Goal: Task Accomplishment & Management: Manage account settings

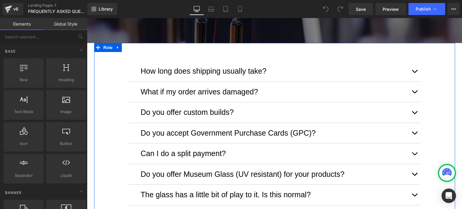
scroll to position [150, 0]
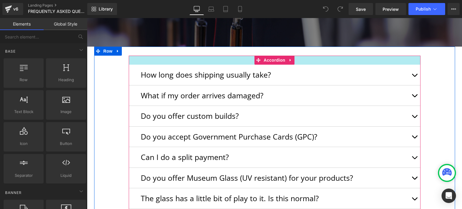
click at [371, 61] on div at bounding box center [275, 60] width 292 height 9
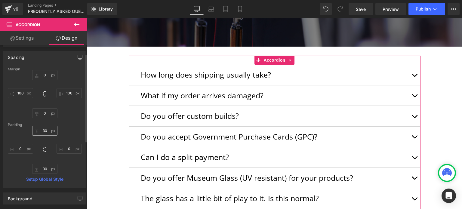
scroll to position [60, 0]
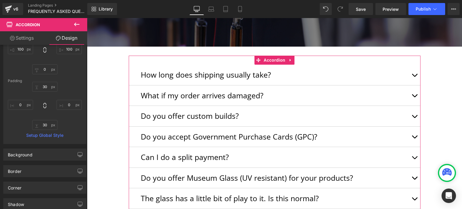
click at [27, 38] on link "Settings" at bounding box center [22, 38] width 44 height 14
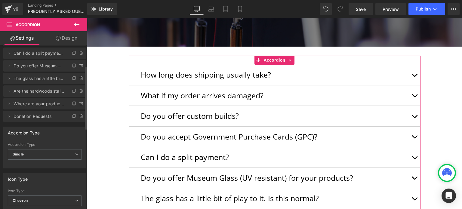
scroll to position [0, 0]
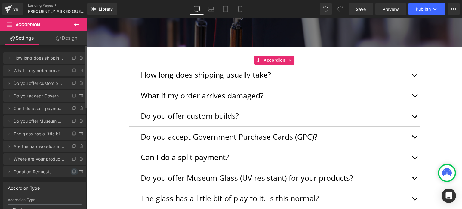
click at [72, 171] on icon at bounding box center [74, 171] width 5 height 5
click at [42, 184] on span "Donation Requests 11" at bounding box center [39, 184] width 51 height 11
click at [9, 182] on icon at bounding box center [9, 184] width 5 height 5
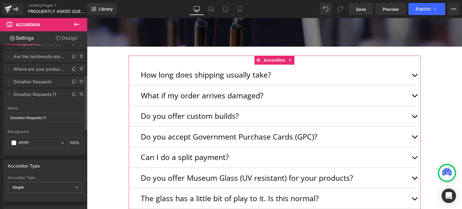
scroll to position [90, 0]
click at [53, 116] on input "Donation Requests 11" at bounding box center [45, 118] width 75 height 10
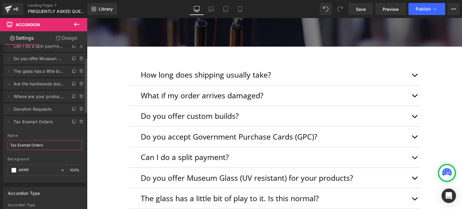
scroll to position [30, 0]
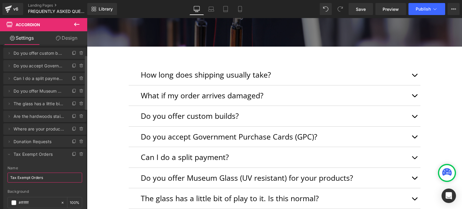
type input "Tax Exempt Orders"
click at [50, 160] on li "Delete Cancel Tax Exempt Orders Tax Exempt Orders Name Tax Exempt Orders #FFFFF…" at bounding box center [44, 182] width 83 height 66
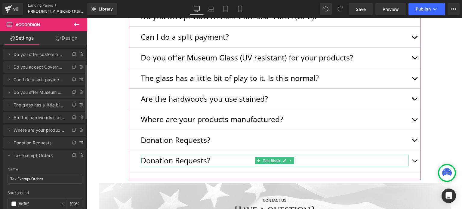
scroll to position [60, 0]
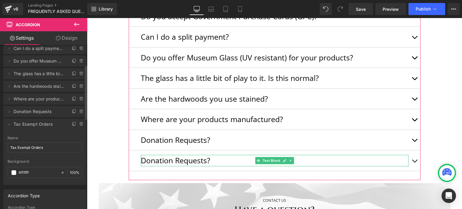
click at [60, 160] on div "Background" at bounding box center [45, 161] width 75 height 4
click at [8, 122] on icon at bounding box center [9, 124] width 5 height 5
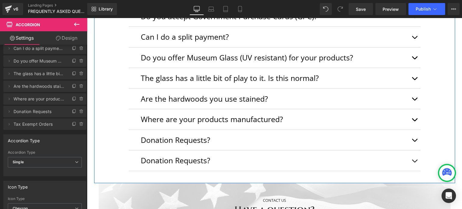
click at [106, 156] on div "How long does shipping usually take? Text Block We offer free ground shipping t…" at bounding box center [274, 57] width 361 height 245
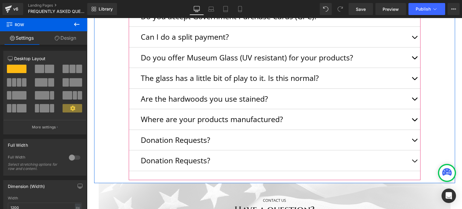
click at [222, 150] on div "Donation Requests? Text Block" at bounding box center [275, 160] width 292 height 21
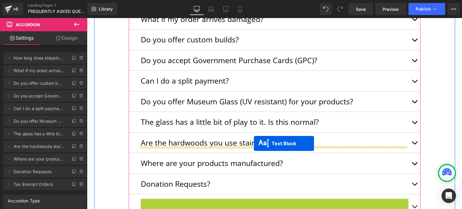
scroll to position [150, 0]
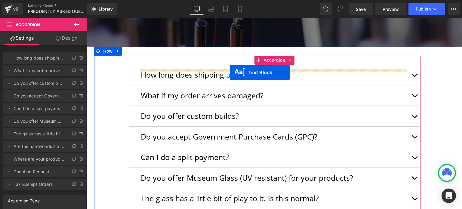
drag, startPoint x: 257, startPoint y: 160, endPoint x: 230, endPoint y: 73, distance: 91.8
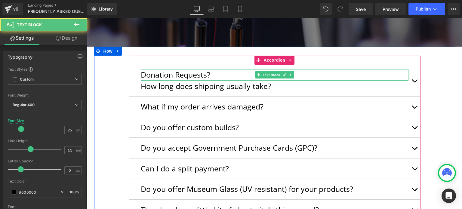
click at [191, 73] on p "Donation Requests?" at bounding box center [275, 74] width 268 height 11
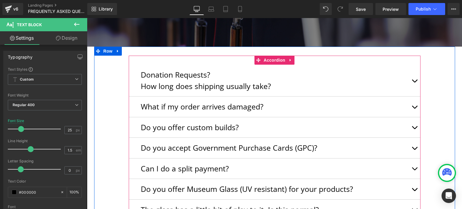
click at [150, 64] on div "Donation Requests? Text Block How long does shipping usually take? Text Block W…" at bounding box center [275, 181] width 292 height 251
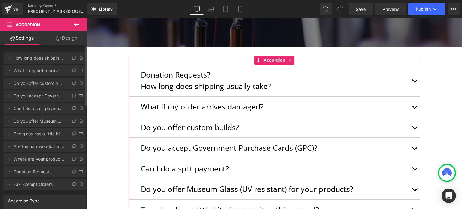
click at [28, 184] on span "Tax Exempt Orders" at bounding box center [39, 184] width 51 height 11
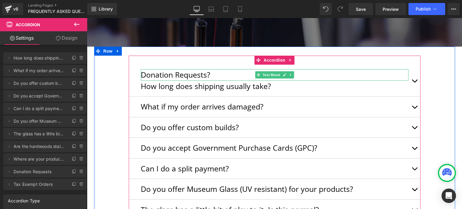
click at [199, 73] on p "Donation Requests?" at bounding box center [275, 74] width 268 height 11
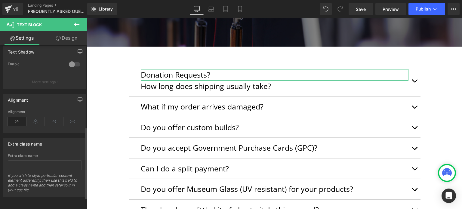
scroll to position [215, 0]
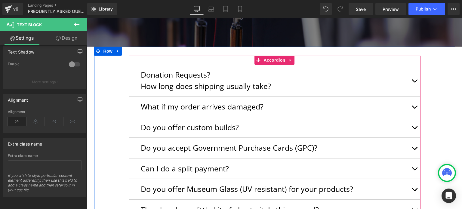
click at [201, 62] on div "Donation Requests? Text Block How long does shipping usually take? Text Block W…" at bounding box center [275, 181] width 292 height 251
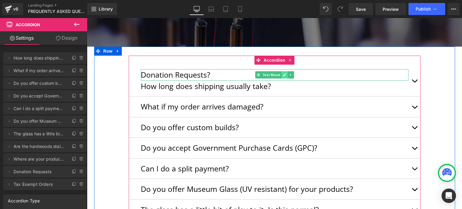
click at [283, 75] on icon at bounding box center [284, 75] width 3 height 4
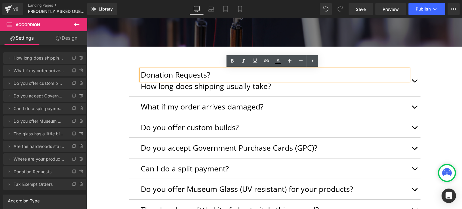
click at [225, 76] on p "Donation Requests?" at bounding box center [275, 74] width 268 height 11
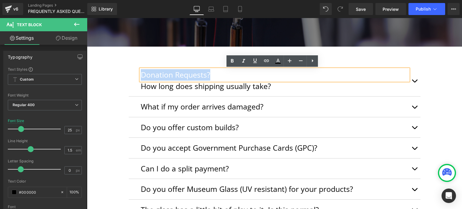
drag, startPoint x: 219, startPoint y: 77, endPoint x: 127, endPoint y: 75, distance: 92.4
click at [129, 75] on div "Donation Requests? Text Block How long does shipping usually take? Text Block" at bounding box center [275, 81] width 292 height 32
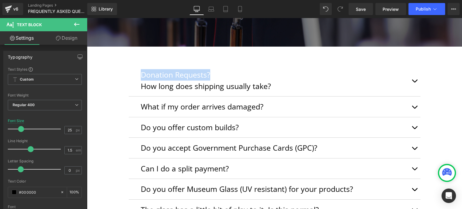
click at [123, 55] on div "Donation Requests? Text Block How long does shipping usually take? Text Block W…" at bounding box center [274, 178] width 361 height 263
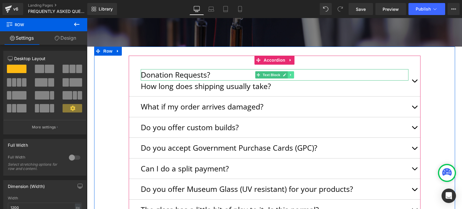
click at [289, 75] on icon at bounding box center [290, 75] width 3 height 4
click at [292, 75] on icon at bounding box center [293, 74] width 3 height 3
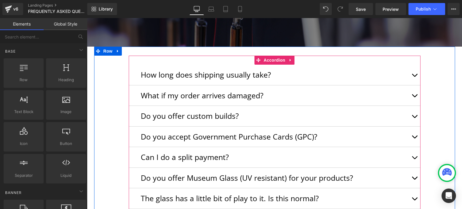
click at [154, 60] on div "How long does shipping usually take? Text Block We offer free ground shipping t…" at bounding box center [275, 175] width 292 height 239
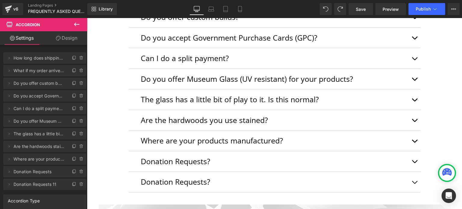
scroll to position [304, 0]
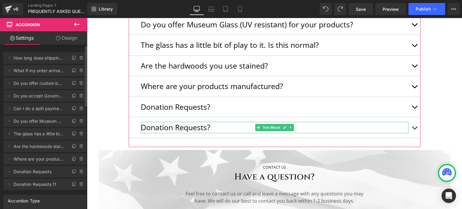
click at [46, 185] on span "Donation Requests 11" at bounding box center [39, 184] width 51 height 11
click at [9, 184] on icon at bounding box center [9, 184] width 1 height 2
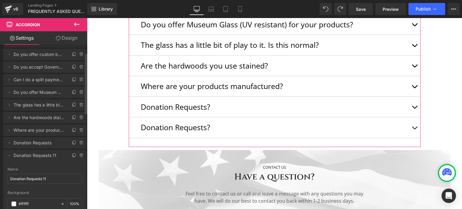
scroll to position [60, 0]
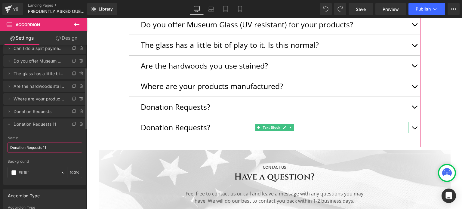
click at [45, 149] on input "Donation Requests 11" at bounding box center [45, 148] width 75 height 10
type input "Tax Exempt Orders"
click at [7, 125] on icon at bounding box center [9, 124] width 5 height 5
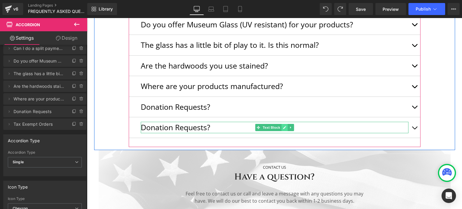
click at [283, 127] on icon at bounding box center [284, 128] width 3 height 4
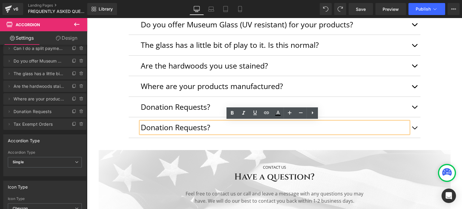
click at [204, 127] on p "Donation Requests?" at bounding box center [275, 127] width 268 height 11
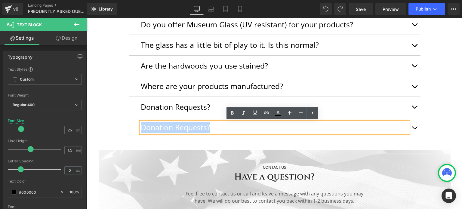
drag, startPoint x: 212, startPoint y: 127, endPoint x: 135, endPoint y: 125, distance: 77.1
click at [135, 125] on div "Donation Requests? Text Block" at bounding box center [275, 127] width 292 height 21
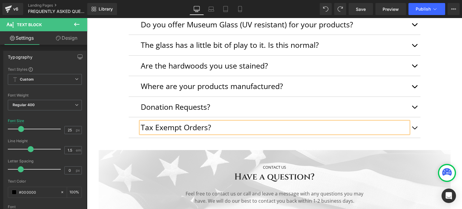
click at [412, 127] on button "button" at bounding box center [415, 127] width 12 height 20
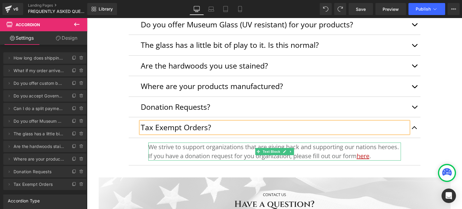
click at [364, 152] on font "We strive to support organizations that are giving back and supporting our nati…" at bounding box center [273, 151] width 251 height 17
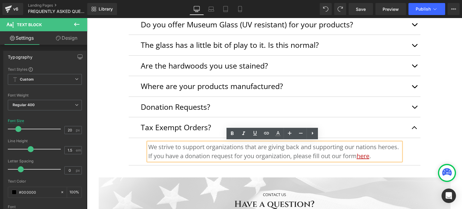
drag, startPoint x: 396, startPoint y: 156, endPoint x: 145, endPoint y: 143, distance: 250.9
click at [148, 143] on div "We strive to support organizations that are giving back and supporting our nati…" at bounding box center [274, 152] width 253 height 18
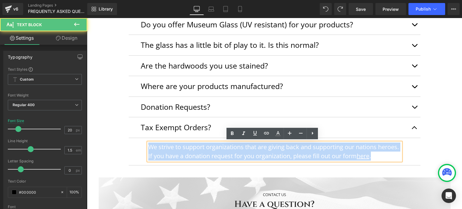
drag, startPoint x: 397, startPoint y: 156, endPoint x: 138, endPoint y: 133, distance: 260.0
click at [138, 133] on div "Tax Exempt Orders? Text Block We strive to support organizations that are givin…" at bounding box center [275, 141] width 292 height 48
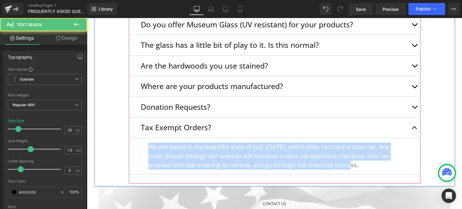
drag, startPoint x: 359, startPoint y: 166, endPoint x: 132, endPoint y: 135, distance: 228.9
click at [132, 135] on div "Tax Exempt Orders? Text Block We are based in the beautiful state of [US_STATE]…" at bounding box center [275, 145] width 292 height 57
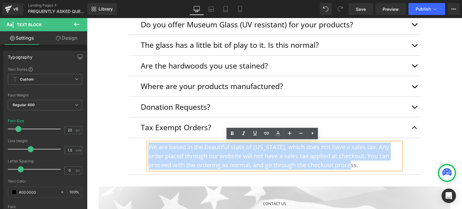
copy font "We are based in the beautiful state of [US_STATE], which does not have a sales …"
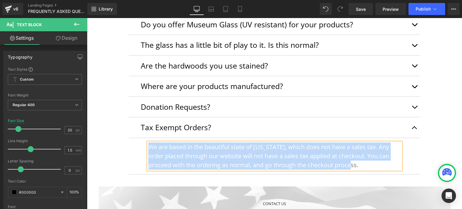
click at [377, 165] on p "We are based in the beautiful state of [US_STATE], which does not have a sales …" at bounding box center [274, 156] width 253 height 27
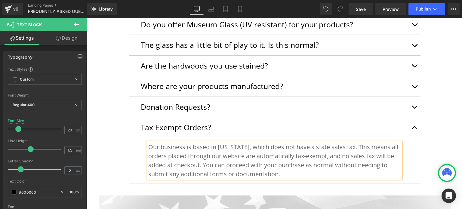
click at [182, 147] on font "Our business is based in [US_STATE], which does not have a state sales tax. Thi…" at bounding box center [273, 160] width 250 height 35
click at [417, 125] on button "button" at bounding box center [415, 127] width 12 height 20
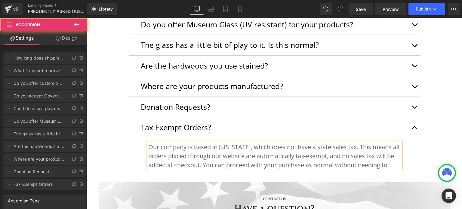
click at [415, 129] on span "button" at bounding box center [415, 129] width 0 height 0
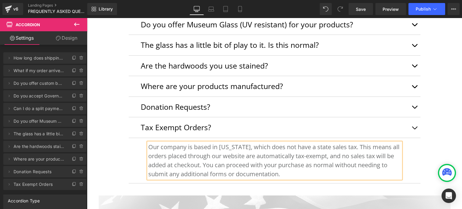
click at [415, 129] on span "button" at bounding box center [415, 129] width 0 height 0
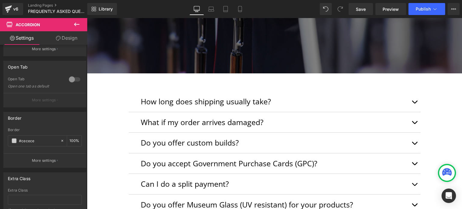
scroll to position [123, 0]
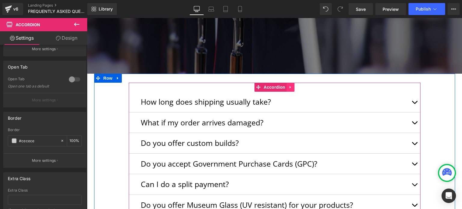
click at [290, 87] on link at bounding box center [291, 87] width 8 height 9
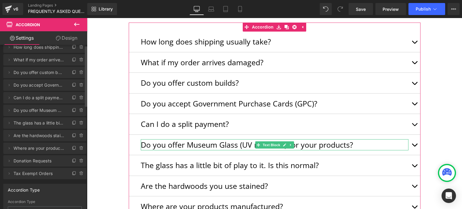
scroll to position [0, 0]
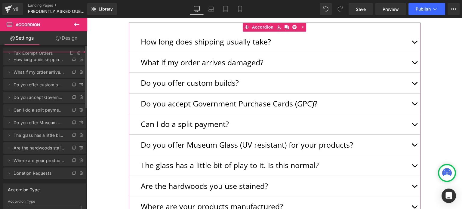
drag, startPoint x: 20, startPoint y: 184, endPoint x: 26, endPoint y: 53, distance: 131.3
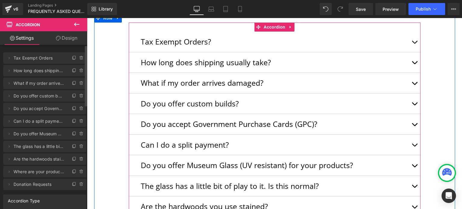
click at [413, 41] on button "button" at bounding box center [415, 42] width 12 height 20
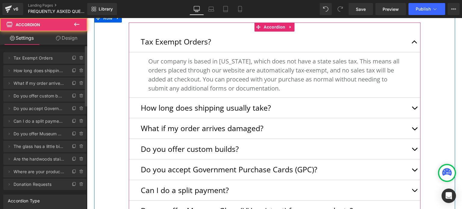
click at [410, 41] on button "button" at bounding box center [415, 42] width 12 height 20
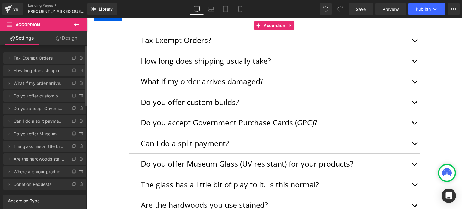
scroll to position [184, 0]
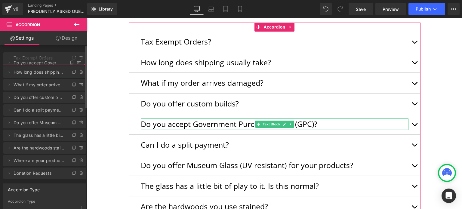
drag, startPoint x: 24, startPoint y: 109, endPoint x: 23, endPoint y: 63, distance: 45.8
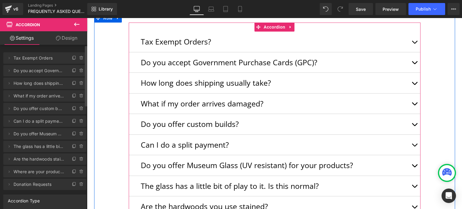
click at [412, 65] on button "button" at bounding box center [415, 62] width 12 height 20
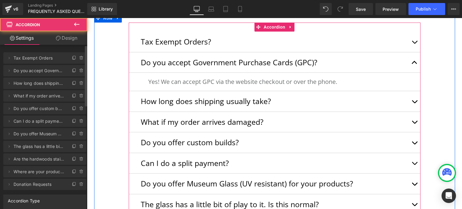
click at [409, 61] on button "button" at bounding box center [415, 62] width 12 height 20
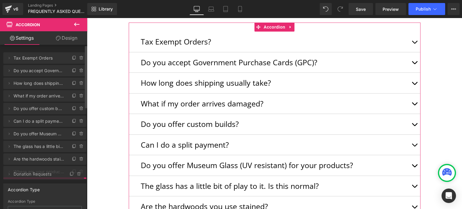
drag, startPoint x: 32, startPoint y: 186, endPoint x: 38, endPoint y: 175, distance: 11.6
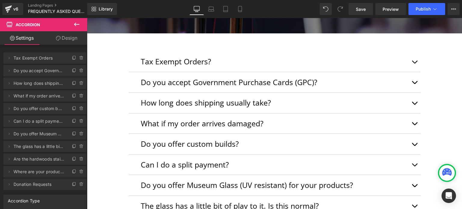
scroll to position [153, 0]
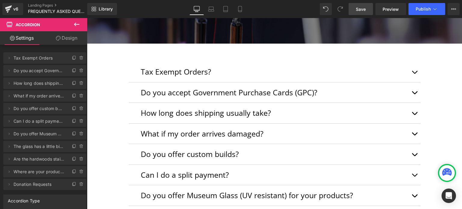
click at [361, 12] on link "Save" at bounding box center [361, 9] width 24 height 12
click at [425, 10] on span "Publish" at bounding box center [423, 9] width 15 height 5
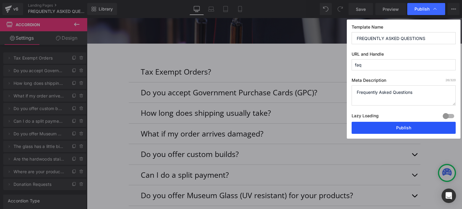
click at [397, 130] on button "Publish" at bounding box center [404, 128] width 104 height 12
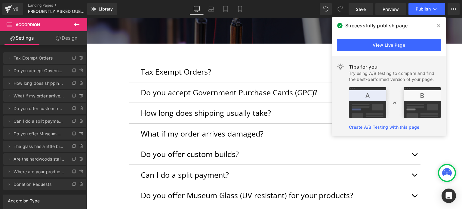
click at [440, 26] on icon at bounding box center [438, 25] width 3 height 5
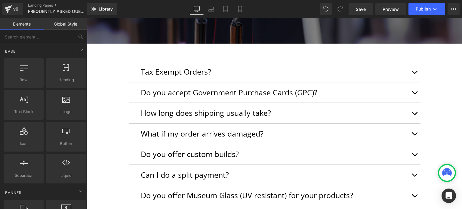
drag, startPoint x: 146, startPoint y: 72, endPoint x: 144, endPoint y: 65, distance: 7.2
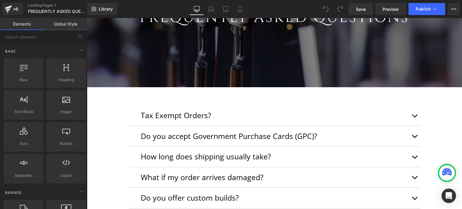
scroll to position [120, 0]
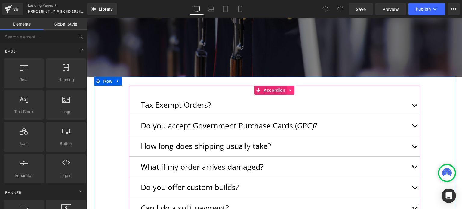
click at [290, 91] on icon at bounding box center [290, 90] width 1 height 3
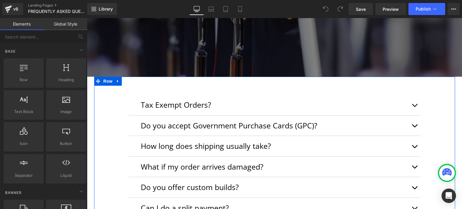
click at [143, 81] on div "Tax Exempt Orders? Text Block Our company is based in Montana, which does not h…" at bounding box center [274, 205] width 361 height 257
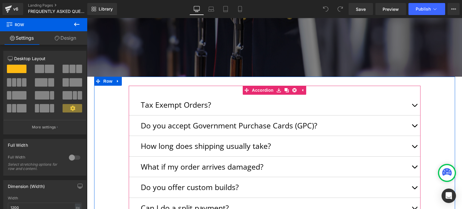
click at [146, 88] on div at bounding box center [275, 90] width 292 height 9
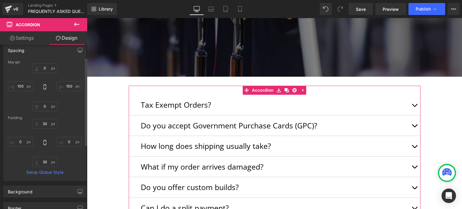
scroll to position [0, 0]
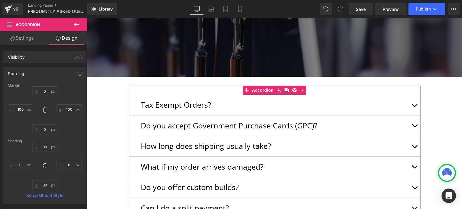
click at [25, 42] on link "Settings" at bounding box center [22, 38] width 44 height 14
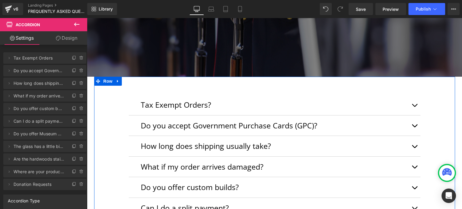
click at [172, 82] on div "Tax Exempt Orders? Text Block Our company is based in Montana, which does not h…" at bounding box center [274, 205] width 361 height 257
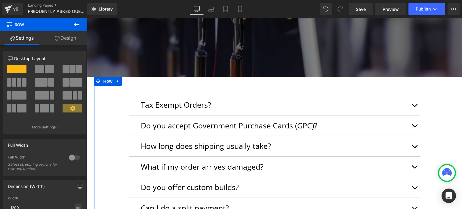
click at [87, 18] on div at bounding box center [87, 18] width 0 height 0
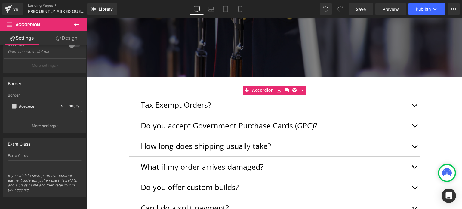
scroll to position [278, 0]
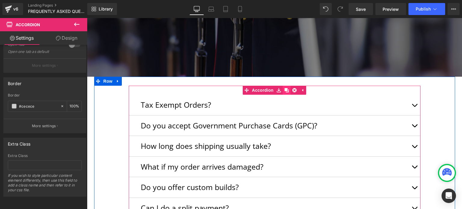
click at [285, 91] on icon at bounding box center [287, 90] width 4 height 4
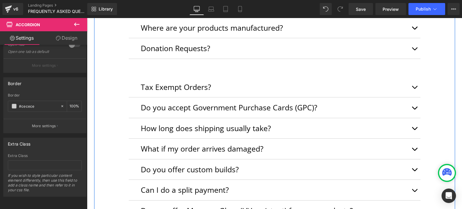
scroll to position [348, 0]
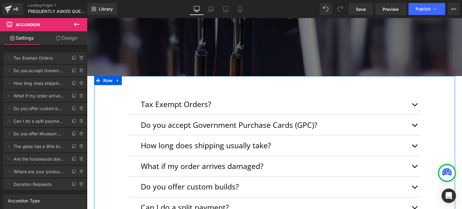
scroll to position [107, 0]
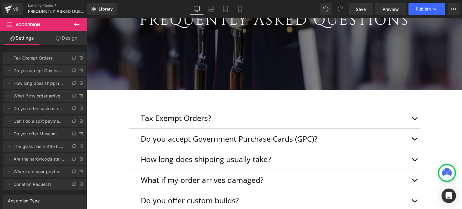
click at [77, 23] on icon at bounding box center [76, 24] width 7 height 7
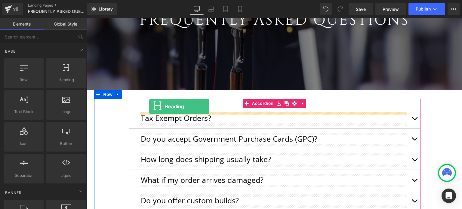
drag, startPoint x: 145, startPoint y: 88, endPoint x: 149, endPoint y: 106, distance: 18.6
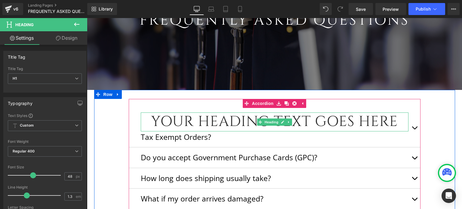
click at [364, 120] on h1 "Your heading text goes here" at bounding box center [275, 122] width 268 height 19
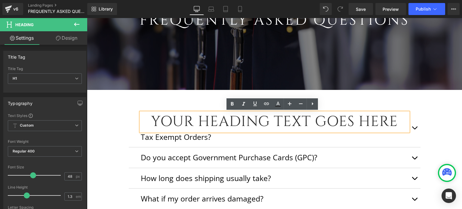
click at [415, 129] on span "button" at bounding box center [415, 129] width 0 height 0
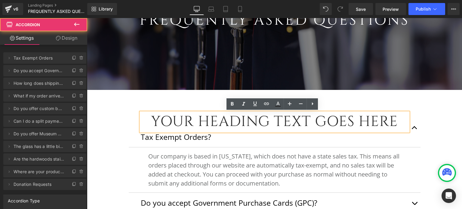
click at [412, 127] on button "button" at bounding box center [415, 127] width 12 height 39
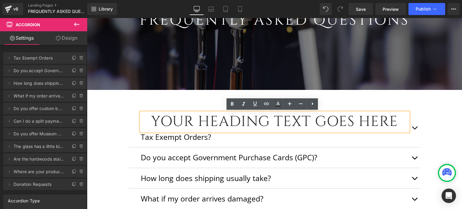
click at [412, 127] on button "button" at bounding box center [415, 127] width 12 height 39
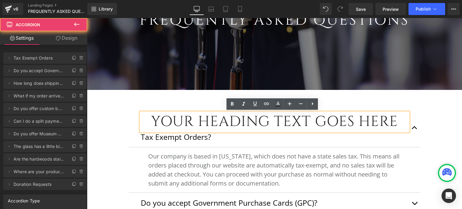
click at [415, 129] on span "button" at bounding box center [415, 129] width 0 height 0
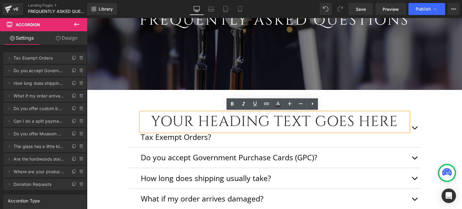
click at [276, 118] on h1 "Your heading text goes here" at bounding box center [275, 122] width 268 height 19
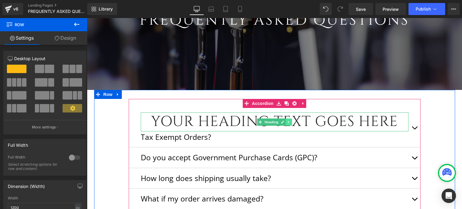
click at [287, 122] on icon at bounding box center [288, 122] width 3 height 4
click at [290, 122] on icon at bounding box center [291, 122] width 3 height 4
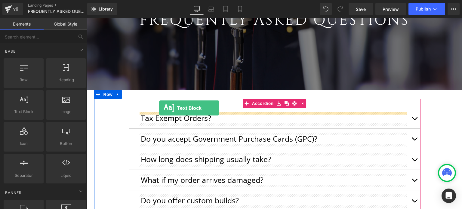
drag, startPoint x: 117, startPoint y: 116, endPoint x: 159, endPoint y: 108, distance: 43.1
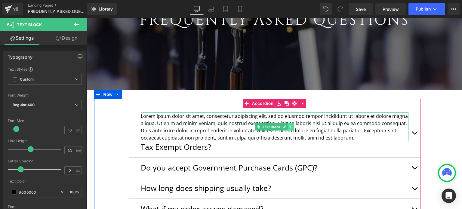
click at [289, 127] on icon at bounding box center [290, 127] width 3 height 4
click at [291, 129] on link at bounding box center [294, 126] width 6 height 7
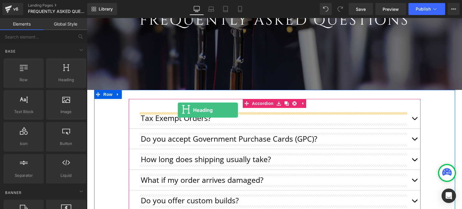
drag, startPoint x: 158, startPoint y: 97, endPoint x: 178, endPoint y: 110, distance: 23.9
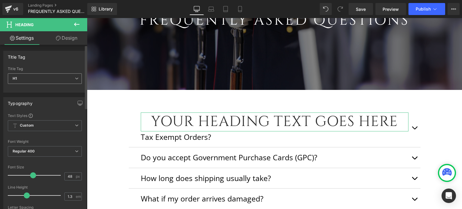
click at [38, 79] on span "H1" at bounding box center [45, 78] width 74 height 11
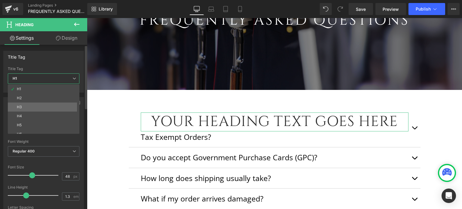
click at [28, 103] on li "H3" at bounding box center [45, 107] width 74 height 9
type input "31.4"
type input "100"
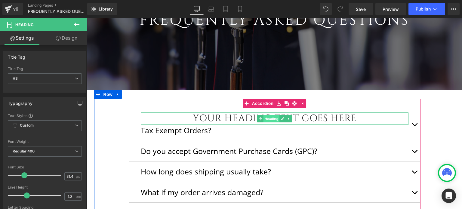
click at [263, 118] on span "Heading" at bounding box center [271, 118] width 16 height 7
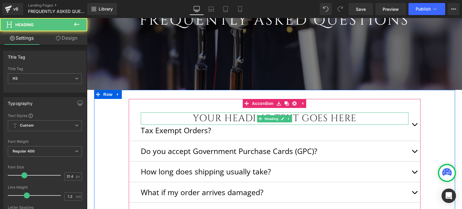
click at [313, 116] on h3 "Your heading text goes here" at bounding box center [275, 119] width 268 height 12
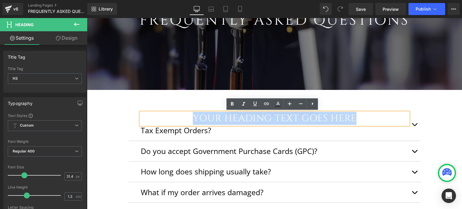
drag, startPoint x: 357, startPoint y: 114, endPoint x: 171, endPoint y: 115, distance: 186.5
click at [171, 115] on h3 "Your heading text goes here" at bounding box center [275, 119] width 268 height 12
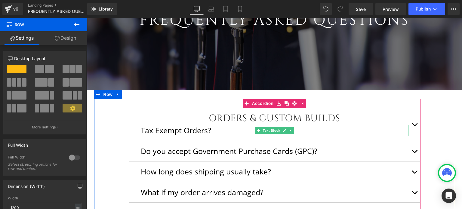
click at [203, 129] on p "Tax Exempt Orders?" at bounding box center [275, 130] width 268 height 11
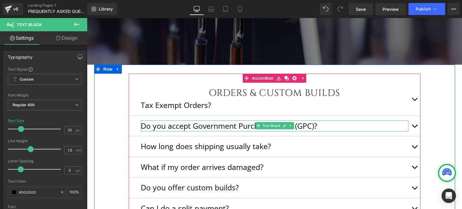
scroll to position [167, 0]
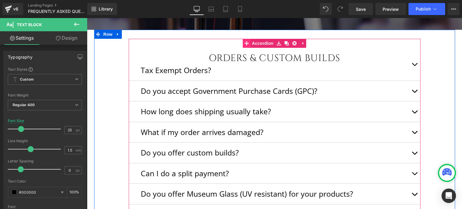
click at [259, 42] on link "Accordion" at bounding box center [259, 43] width 32 height 9
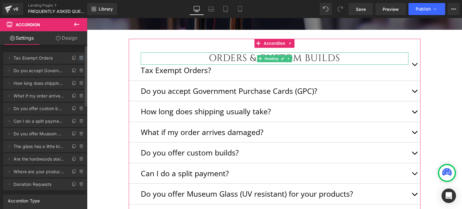
click at [79, 58] on icon at bounding box center [81, 58] width 5 height 5
click at [79, 58] on button "Delete" at bounding box center [75, 58] width 19 height 8
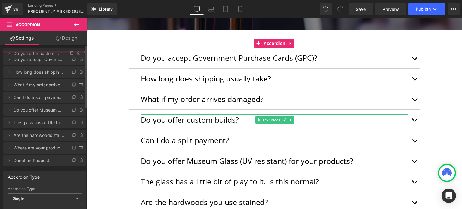
drag, startPoint x: 30, startPoint y: 97, endPoint x: 32, endPoint y: 54, distance: 42.5
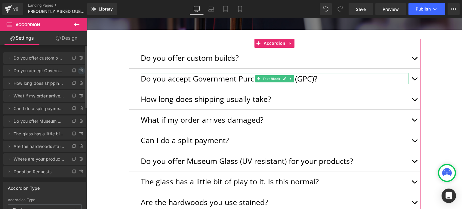
click at [79, 70] on icon at bounding box center [81, 70] width 5 height 5
click at [76, 73] on button "Delete" at bounding box center [75, 71] width 19 height 8
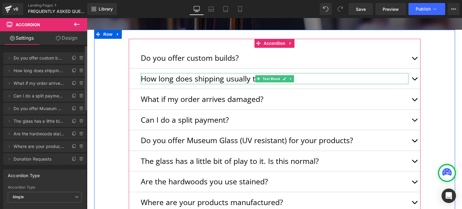
click at [197, 78] on p "How long does shipping usually take?" at bounding box center [275, 78] width 268 height 11
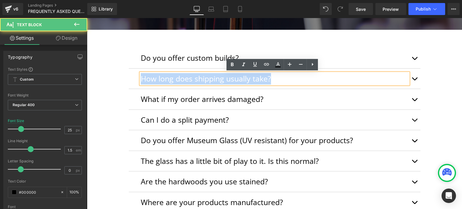
drag, startPoint x: 276, startPoint y: 77, endPoint x: 128, endPoint y: 78, distance: 147.4
click at [129, 78] on div "How long does shipping usually take? Text Block" at bounding box center [275, 79] width 292 height 21
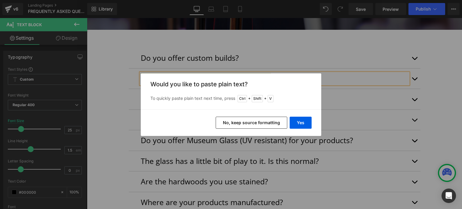
click at [268, 121] on button "No, keep source formatting" at bounding box center [252, 123] width 72 height 12
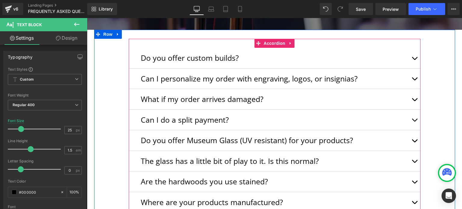
click at [412, 78] on button "button" at bounding box center [415, 79] width 12 height 20
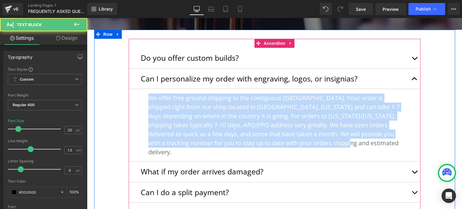
drag, startPoint x: 285, startPoint y: 145, endPoint x: 132, endPoint y: 95, distance: 160.6
click at [132, 95] on article "We offer free ground shipping to the contiguous United States. Your order is sh…" at bounding box center [275, 125] width 292 height 73
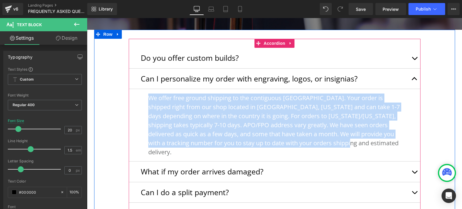
click at [325, 144] on p "We offer free ground shipping to the contiguous [GEOGRAPHIC_DATA]. Your order i…" at bounding box center [274, 125] width 253 height 63
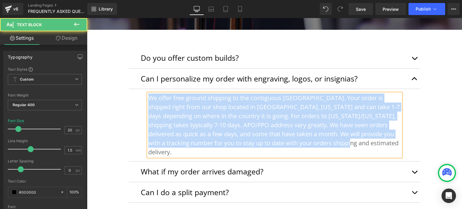
click at [324, 142] on p "We offer free ground shipping to the contiguous [GEOGRAPHIC_DATA]. Your order i…" at bounding box center [274, 125] width 253 height 63
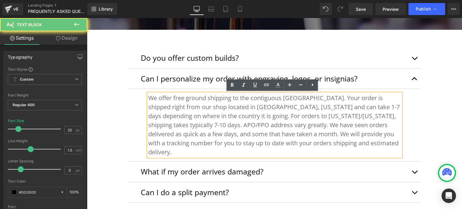
click at [324, 142] on p "We offer free ground shipping to the contiguous [GEOGRAPHIC_DATA]. Your order i…" at bounding box center [274, 125] width 253 height 63
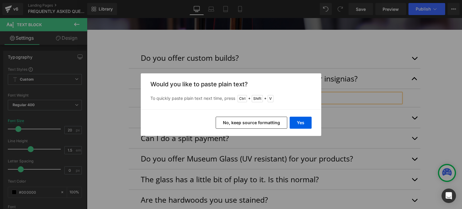
click at [272, 126] on button "No, keep source formatting" at bounding box center [252, 123] width 72 height 12
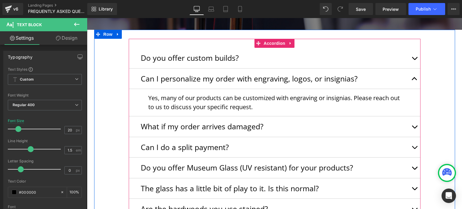
click at [307, 106] on p "Yes, many of our products can be customized with engraving or insignias. Please…" at bounding box center [274, 103] width 253 height 18
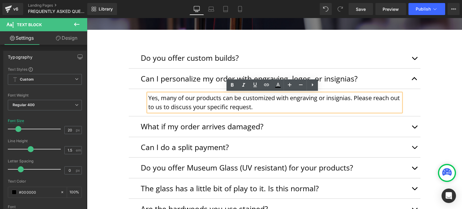
click at [301, 110] on p "Yes, many of our products can be customized with engraving or insignias. Please…" at bounding box center [274, 103] width 253 height 18
click at [150, 98] on p "Yes, many of our products can be customized with engraving or insignias. Please…" at bounding box center [274, 103] width 253 height 18
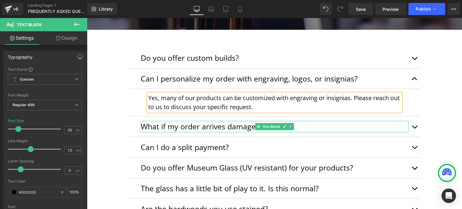
drag, startPoint x: 341, startPoint y: 125, endPoint x: 313, endPoint y: 125, distance: 27.4
click at [341, 125] on p "What if my order arrives damaged?" at bounding box center [275, 126] width 268 height 11
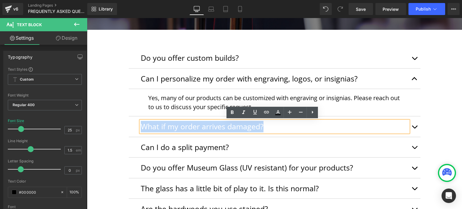
drag, startPoint x: 263, startPoint y: 126, endPoint x: 141, endPoint y: 127, distance: 121.8
click at [141, 127] on p "What if my order arrives damaged?" at bounding box center [275, 126] width 268 height 11
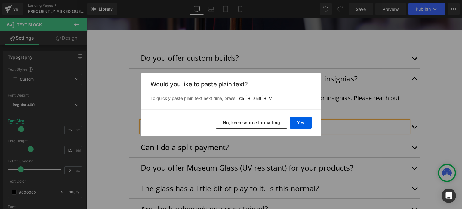
click at [275, 119] on button "No, keep source formatting" at bounding box center [252, 123] width 72 height 12
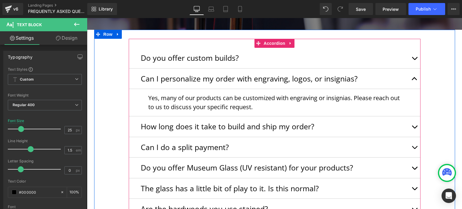
click at [415, 127] on button "button" at bounding box center [415, 126] width 12 height 20
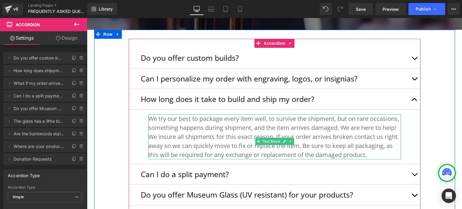
click at [175, 159] on p "We try our best to package every item well, to survive the shipment, but on rar…" at bounding box center [274, 136] width 253 height 45
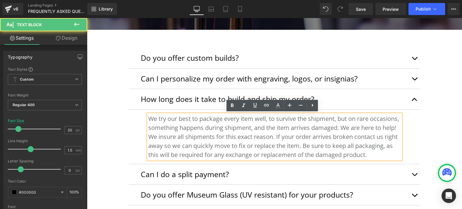
click at [174, 159] on p "We try our best to package every item well, to survive the shipment, but on rar…" at bounding box center [274, 136] width 253 height 45
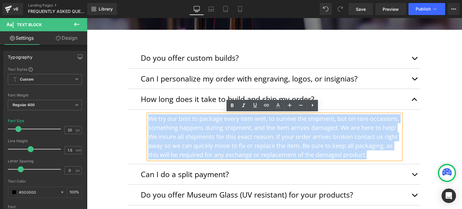
click at [174, 159] on p "We try our best to package every item well, to survive the shipment, but on rar…" at bounding box center [274, 136] width 253 height 45
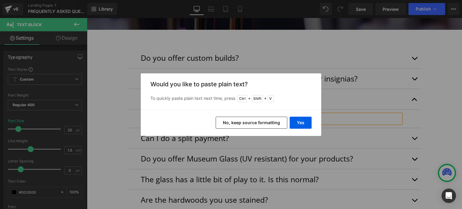
click at [251, 123] on button "No, keep source formatting" at bounding box center [252, 123] width 72 height 12
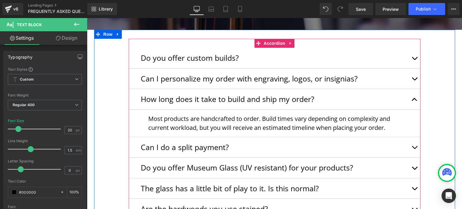
drag, startPoint x: 268, startPoint y: 42, endPoint x: 150, endPoint y: 43, distance: 118.2
click at [267, 42] on span "Accordion" at bounding box center [274, 43] width 25 height 9
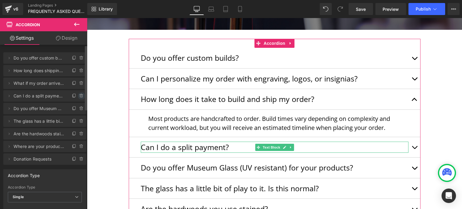
click at [80, 96] on icon at bounding box center [81, 96] width 2 height 3
click at [79, 96] on button "Delete" at bounding box center [75, 96] width 19 height 8
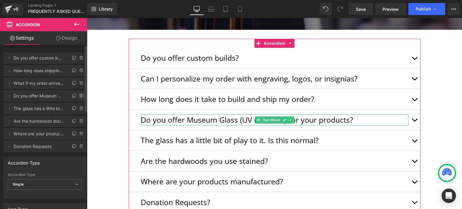
click at [79, 97] on icon at bounding box center [81, 96] width 5 height 5
